Goal: Task Accomplishment & Management: Use online tool/utility

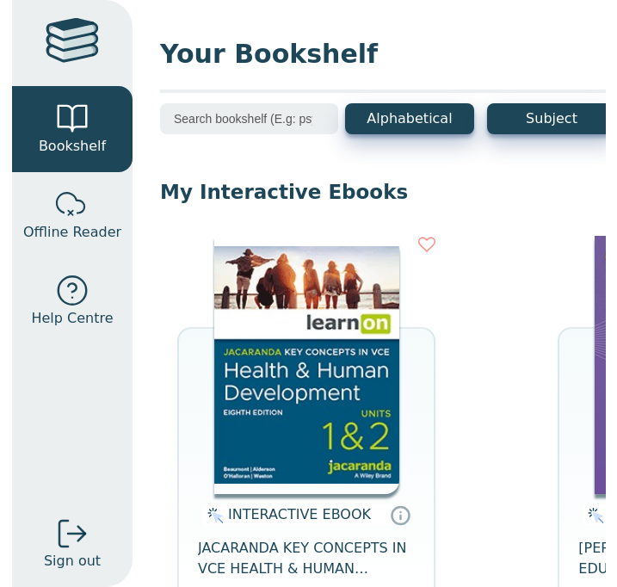
scroll to position [1370, 0]
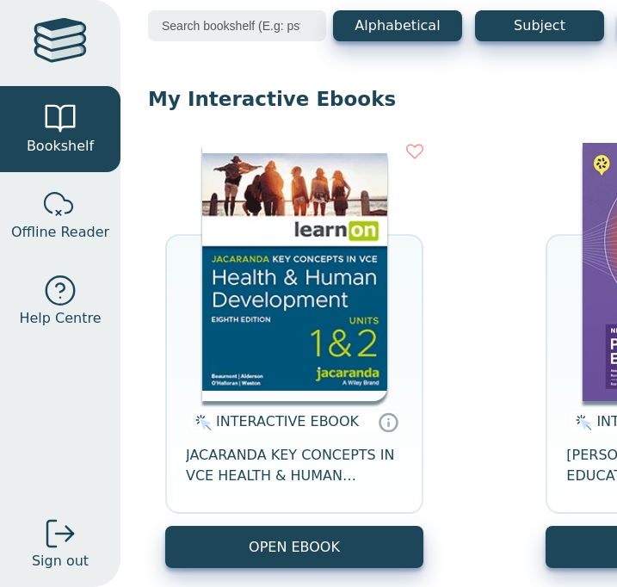
scroll to position [95, 0]
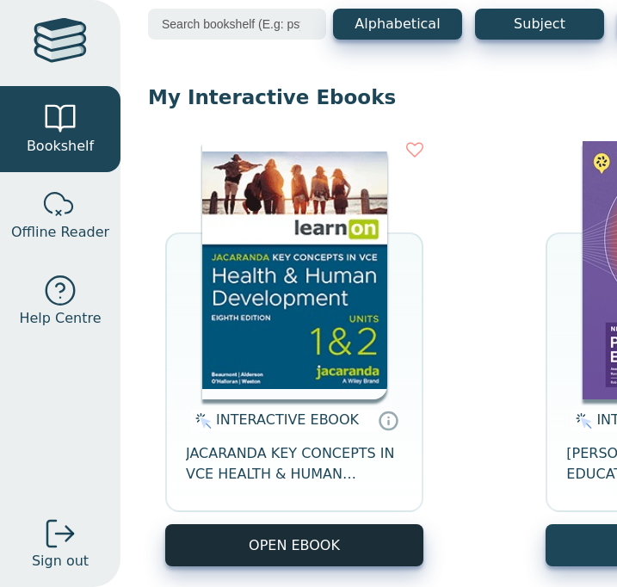
click at [275, 541] on button "OPEN EBOOK" at bounding box center [294, 545] width 258 height 42
